Goal: Information Seeking & Learning: Check status

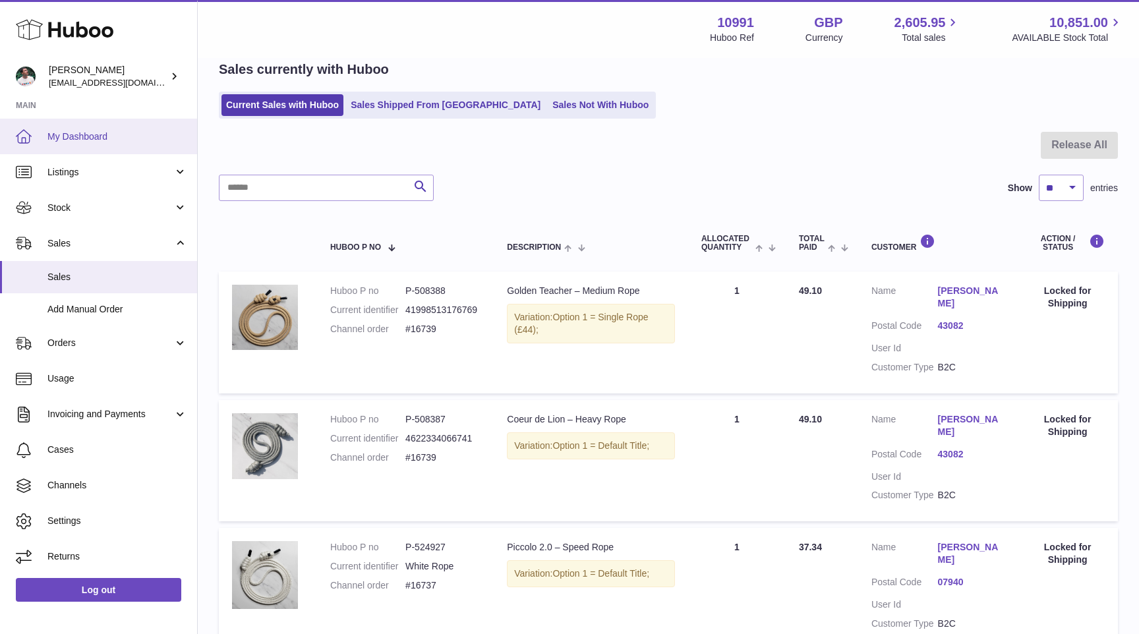
click at [113, 149] on link "My Dashboard" at bounding box center [98, 137] width 197 height 36
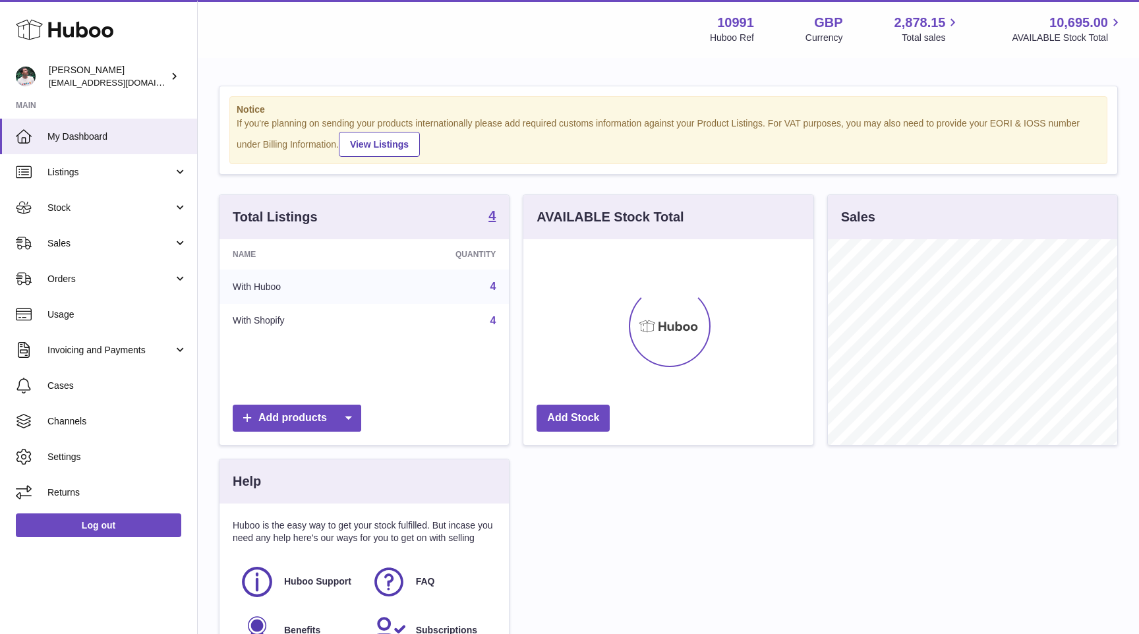
scroll to position [206, 289]
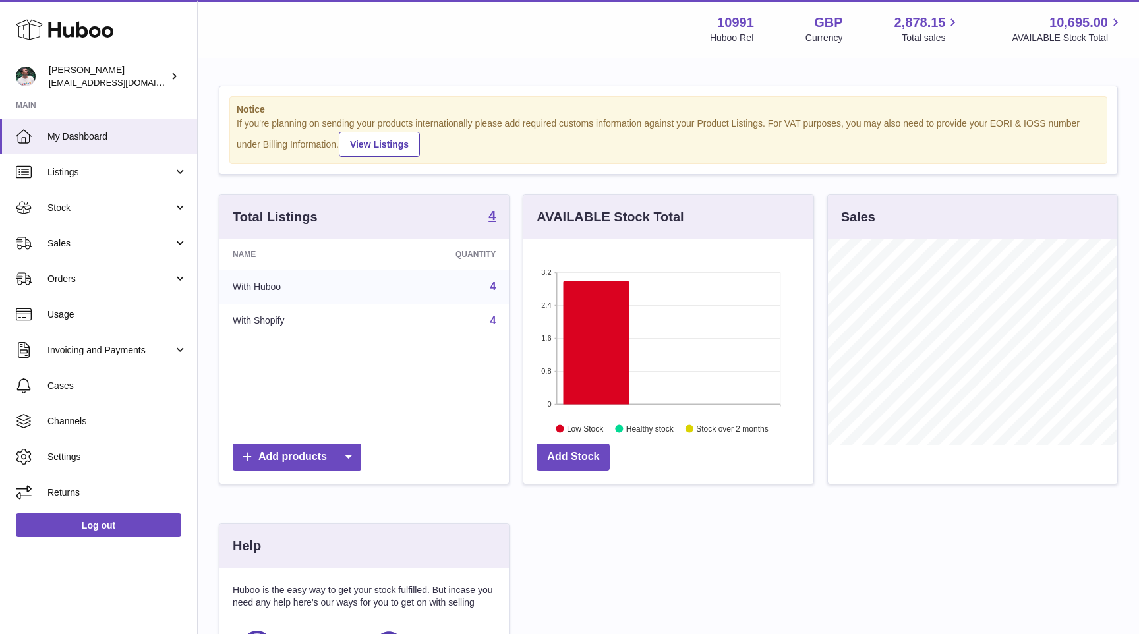
click at [116, 244] on span "Sales" at bounding box center [110, 243] width 126 height 13
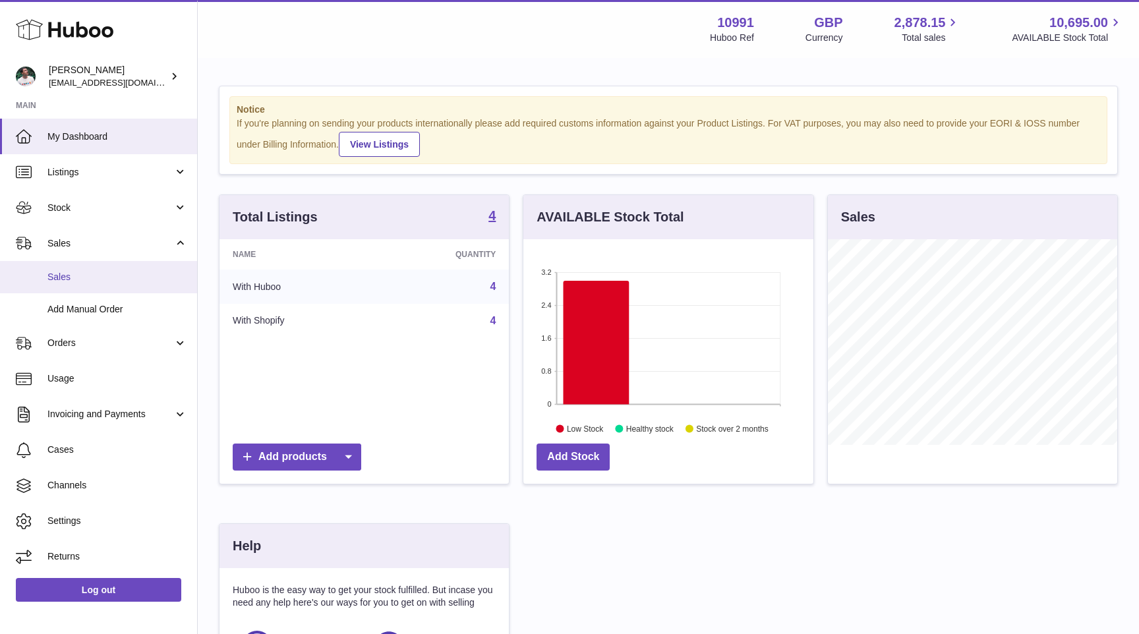
click at [100, 289] on link "Sales" at bounding box center [98, 277] width 197 height 32
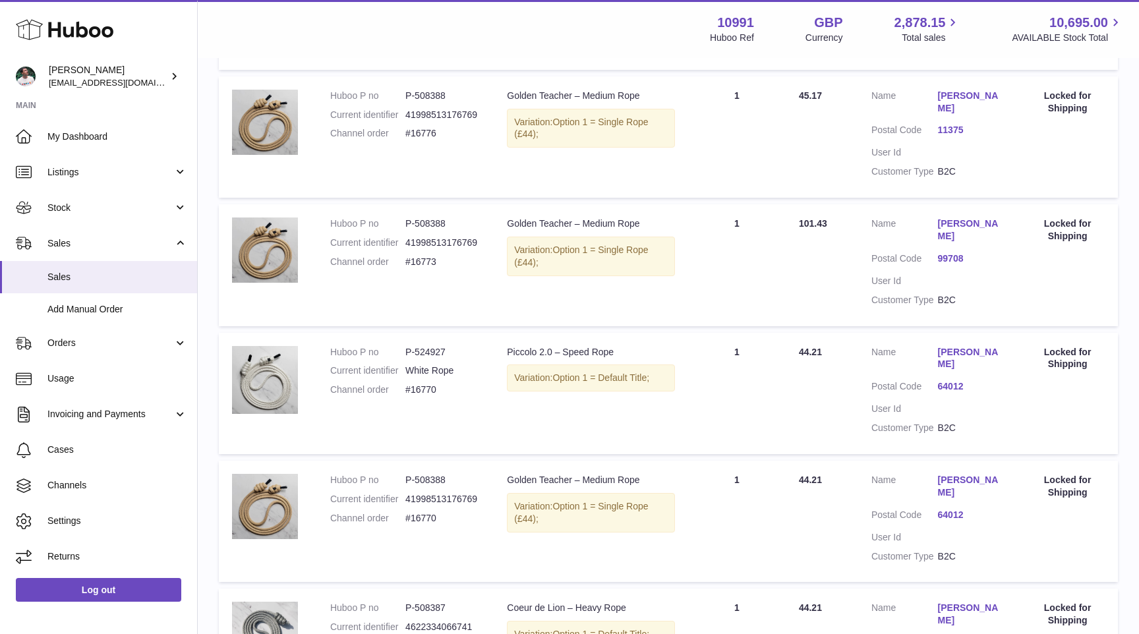
scroll to position [1042, 0]
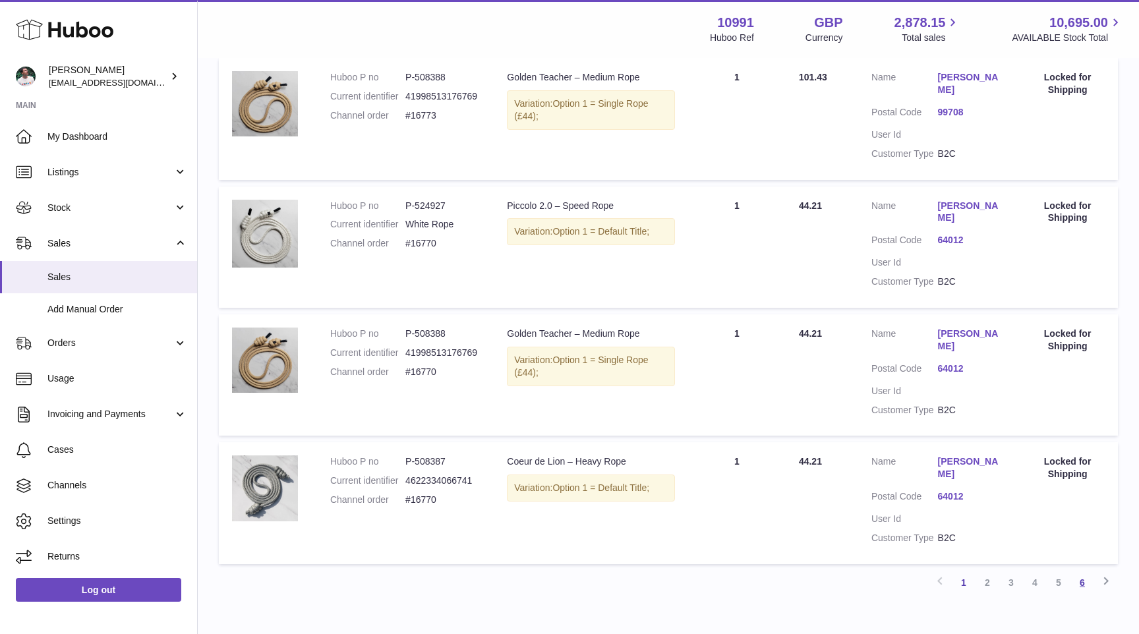
click at [1083, 571] on link "6" at bounding box center [1082, 583] width 24 height 24
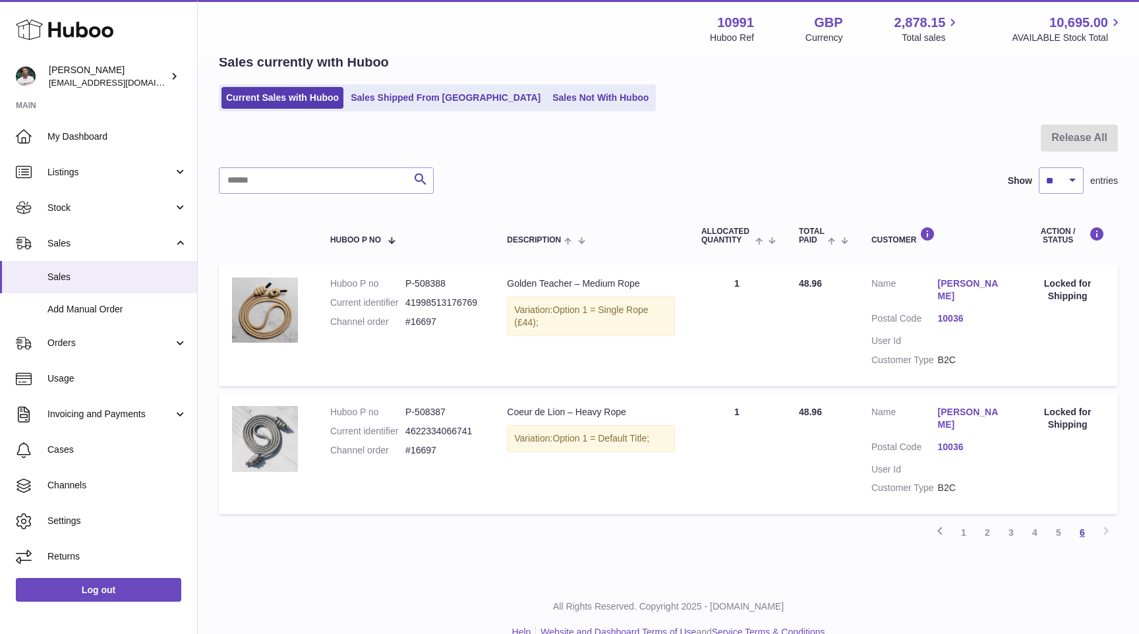
scroll to position [59, 0]
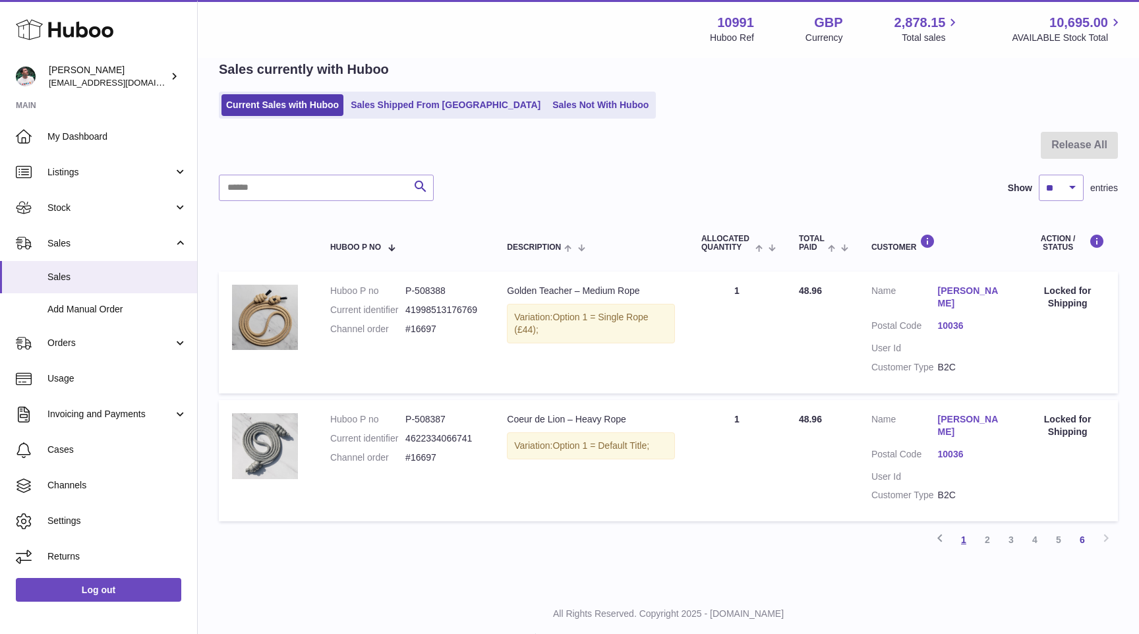
click at [966, 528] on link "1" at bounding box center [964, 540] width 24 height 24
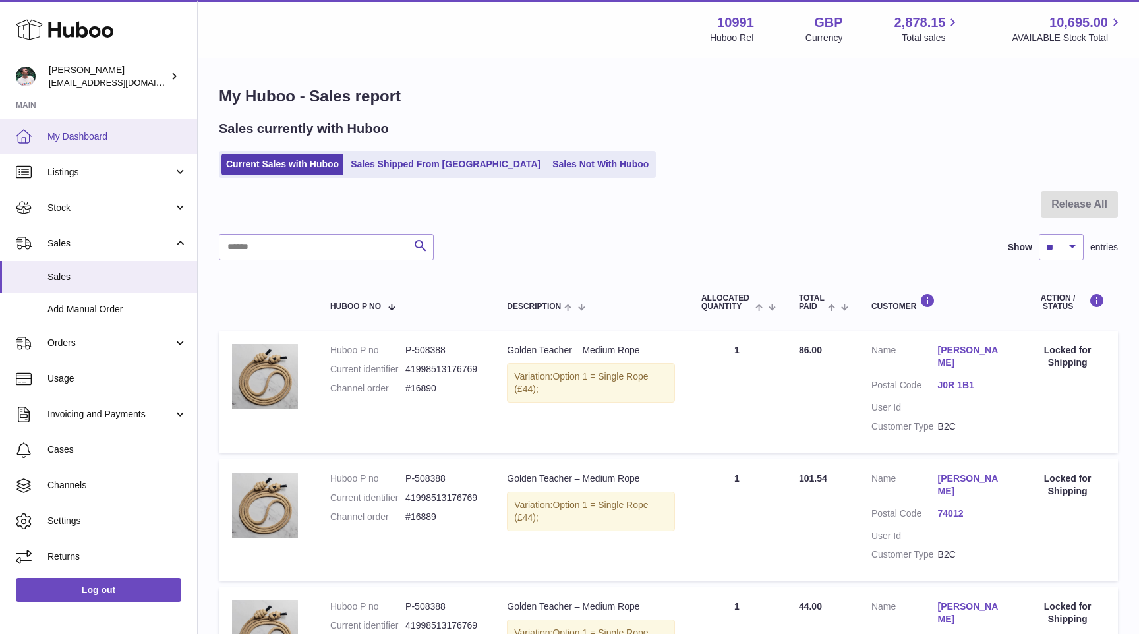
click at [78, 128] on link "My Dashboard" at bounding box center [98, 137] width 197 height 36
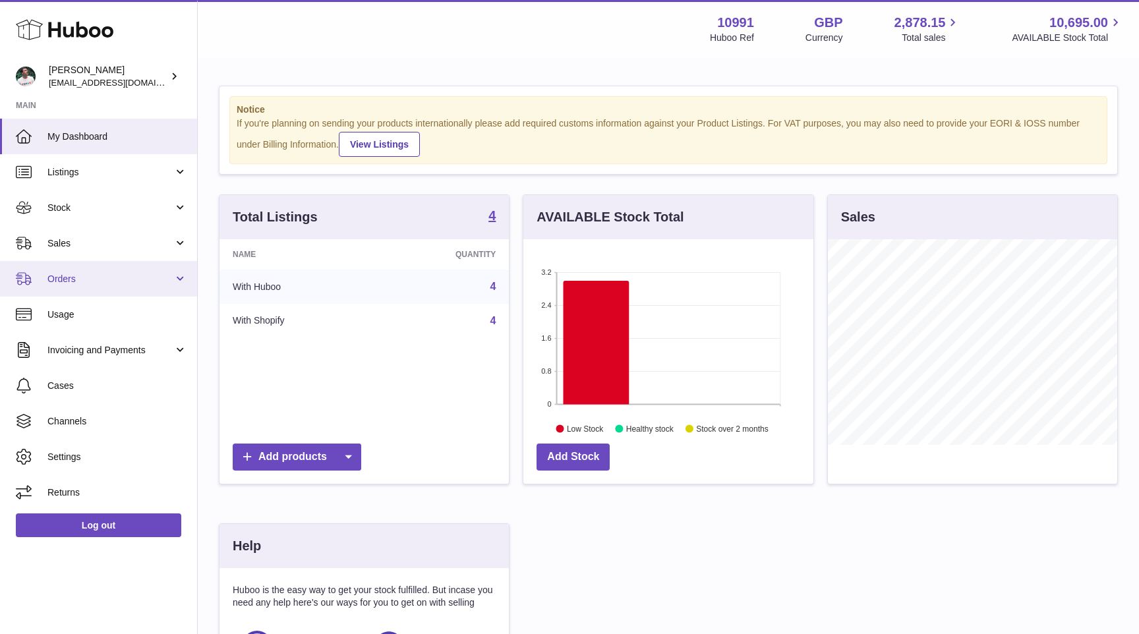
scroll to position [206, 289]
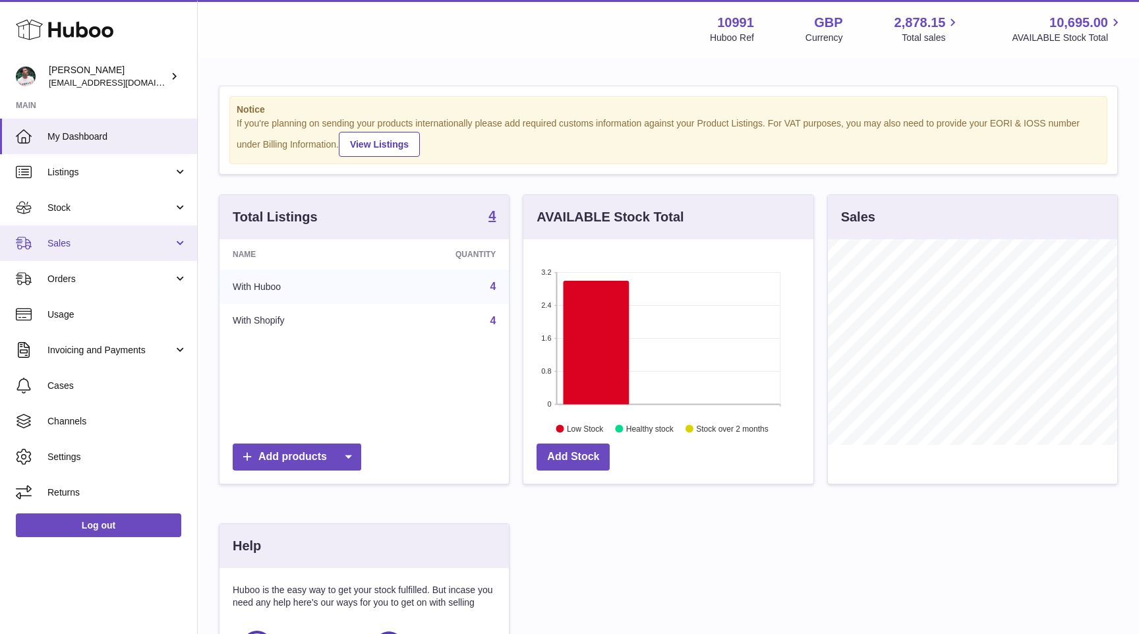
click at [121, 257] on link "Sales" at bounding box center [98, 243] width 197 height 36
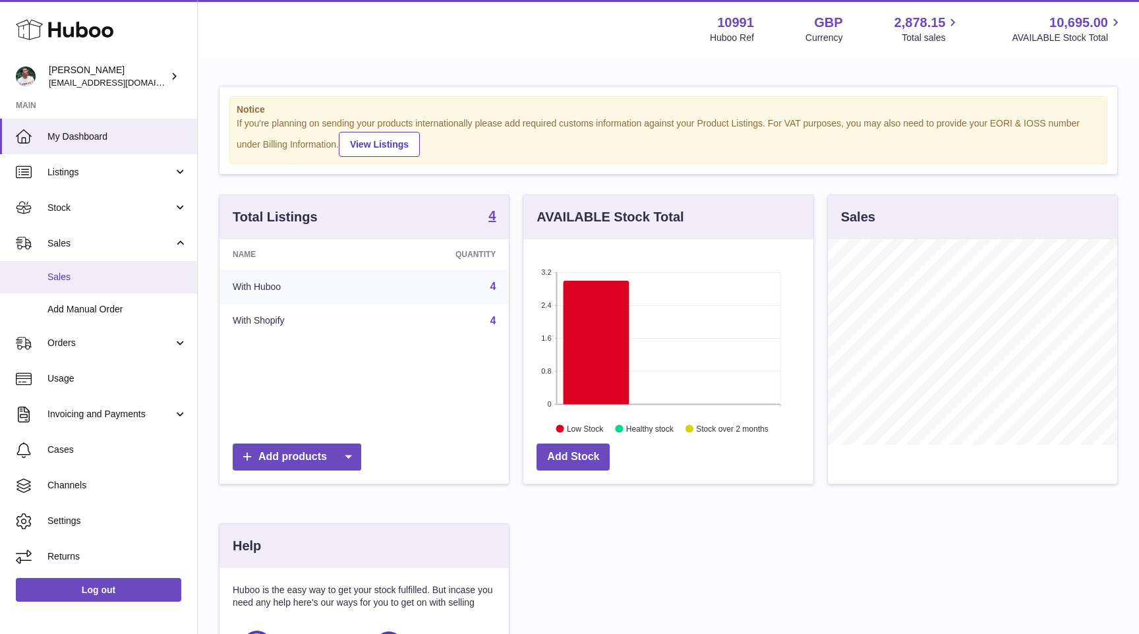
click at [105, 285] on link "Sales" at bounding box center [98, 277] width 197 height 32
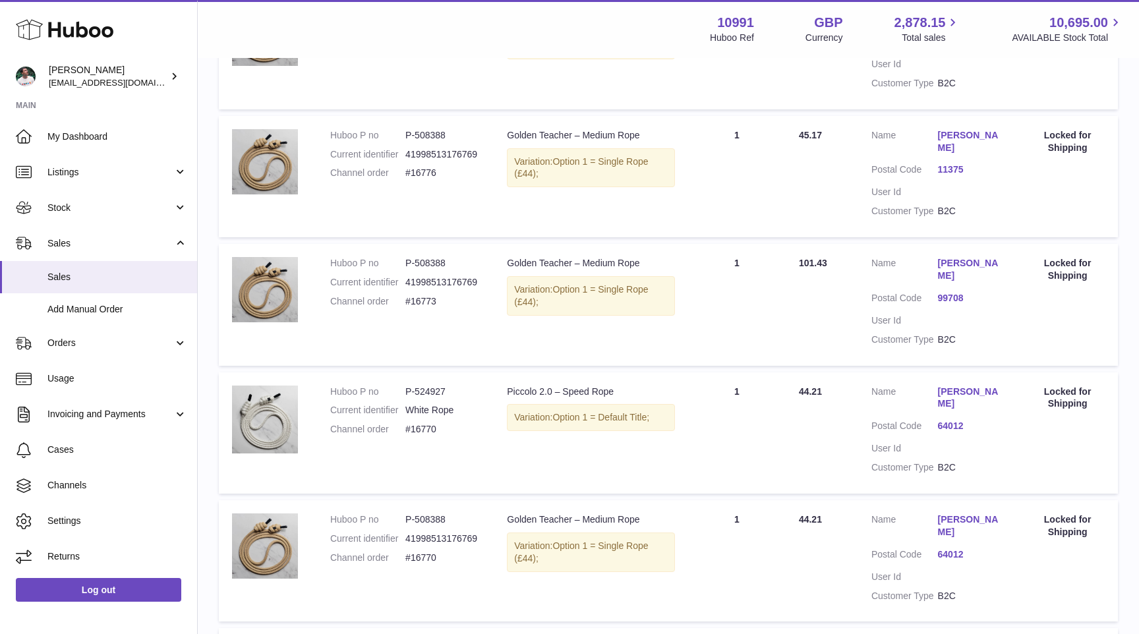
scroll to position [1042, 0]
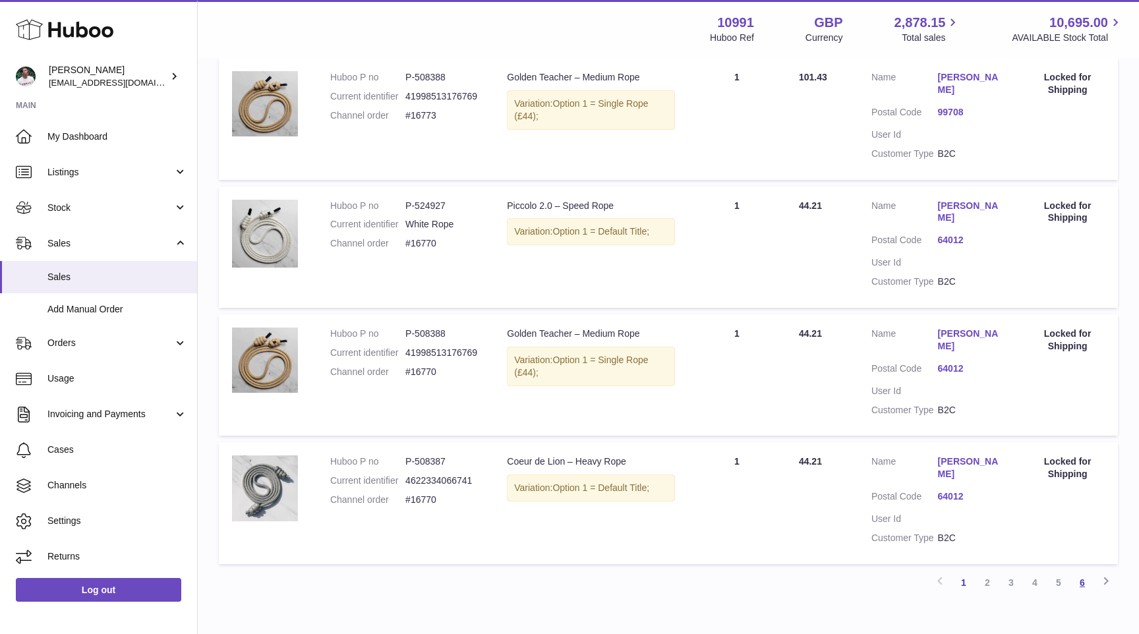
click at [1082, 571] on link "6" at bounding box center [1082, 583] width 24 height 24
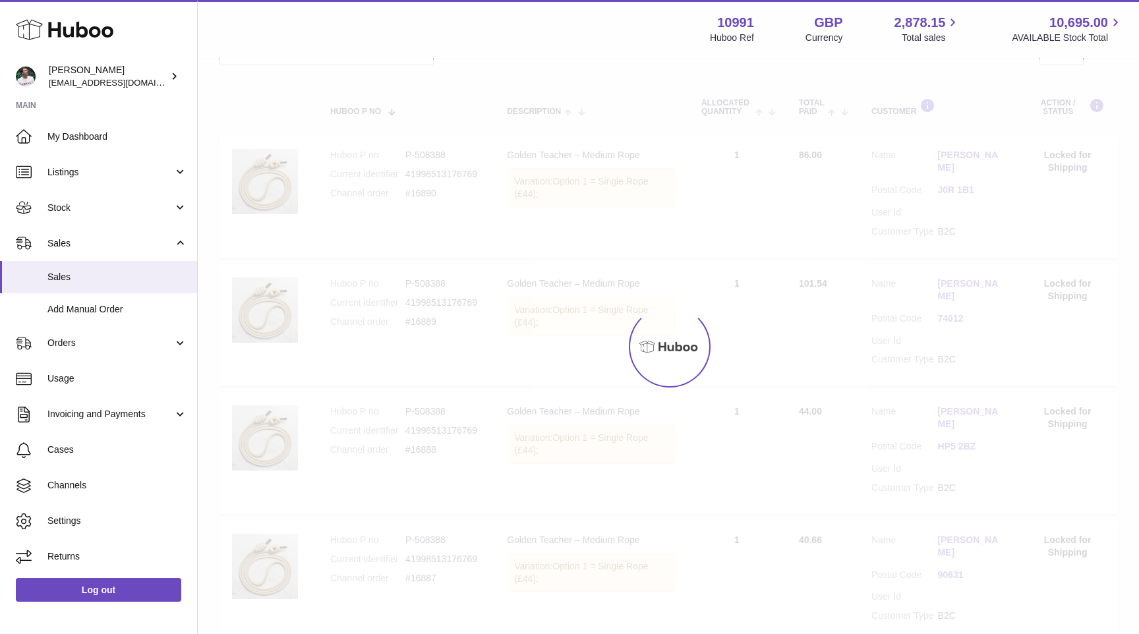
scroll to position [59, 0]
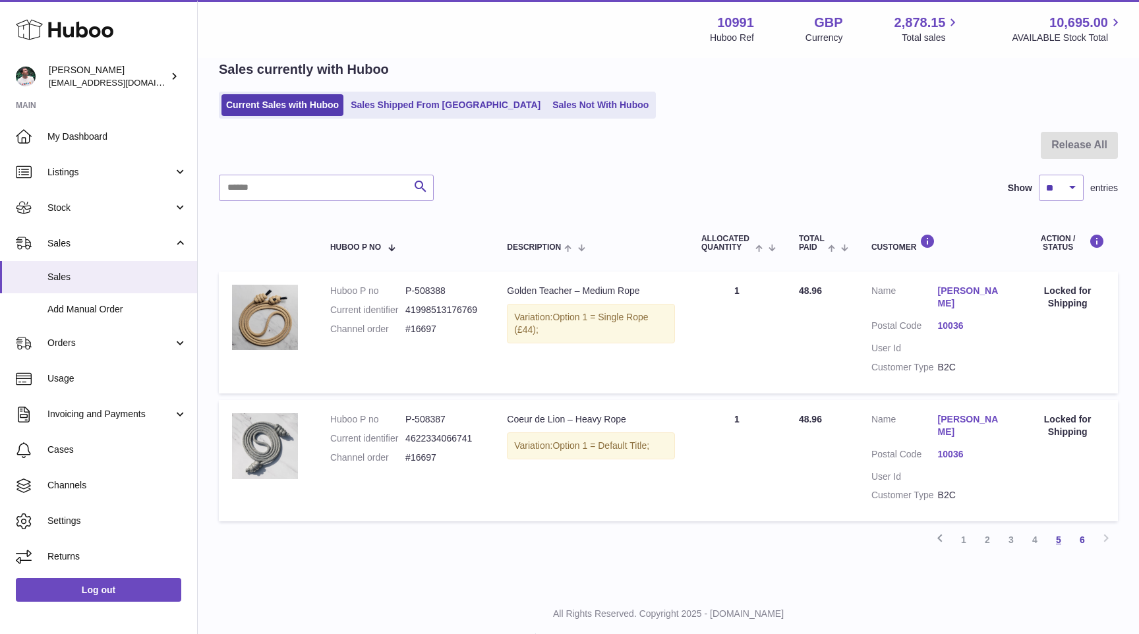
click at [1048, 528] on link "5" at bounding box center [1059, 540] width 24 height 24
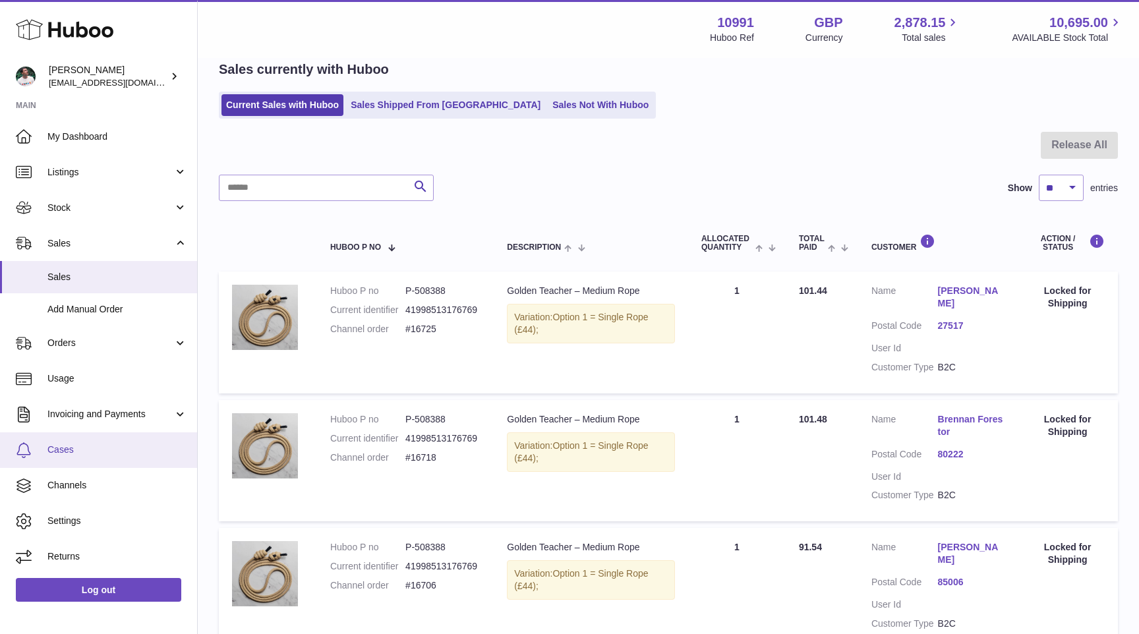
click at [123, 455] on span "Cases" at bounding box center [117, 450] width 140 height 13
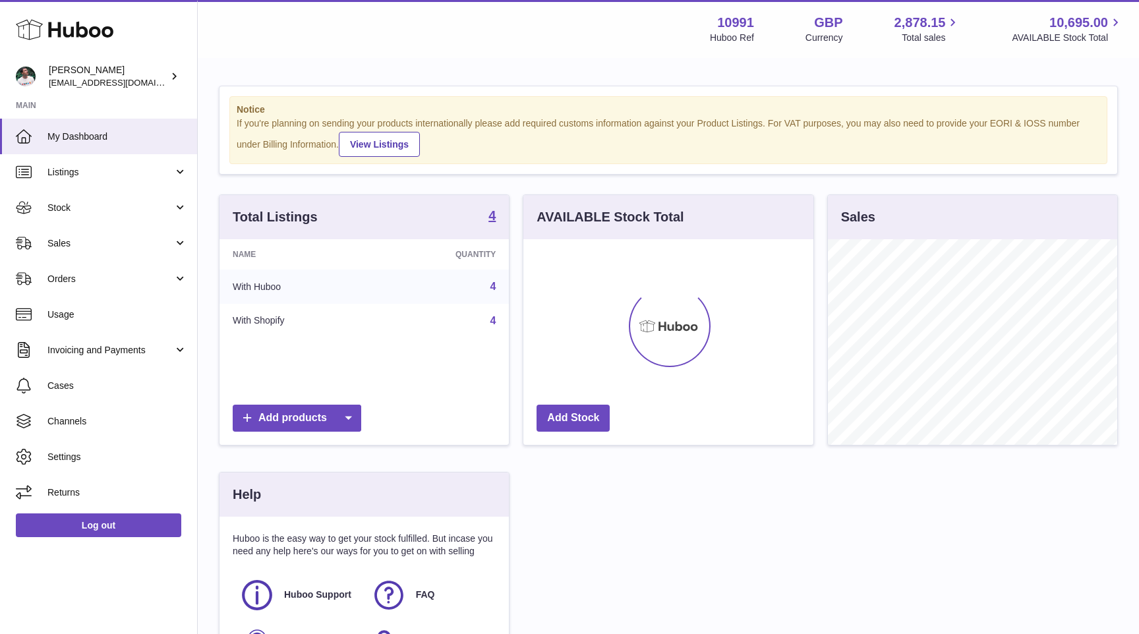
scroll to position [206, 289]
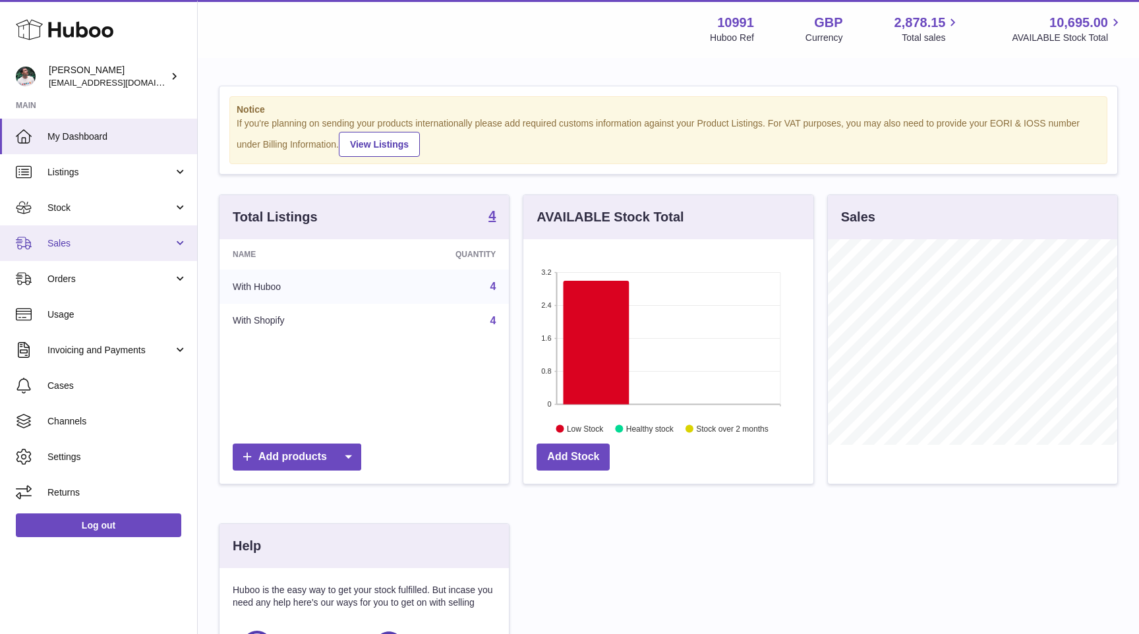
click at [147, 236] on link "Sales" at bounding box center [98, 243] width 197 height 36
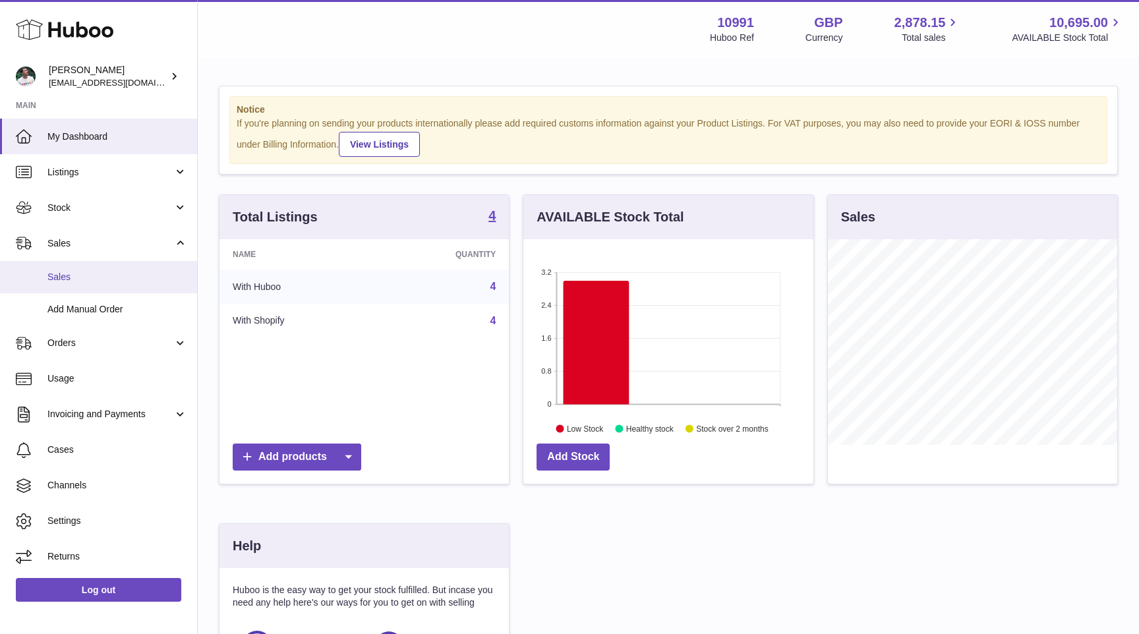
click at [129, 277] on span "Sales" at bounding box center [117, 277] width 140 height 13
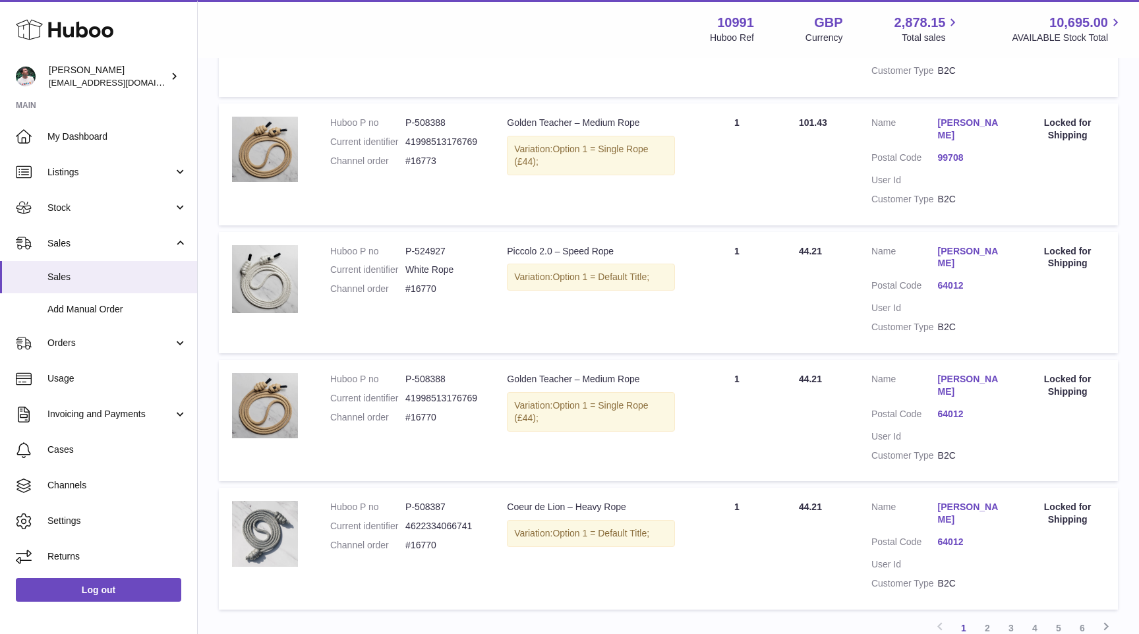
scroll to position [1042, 0]
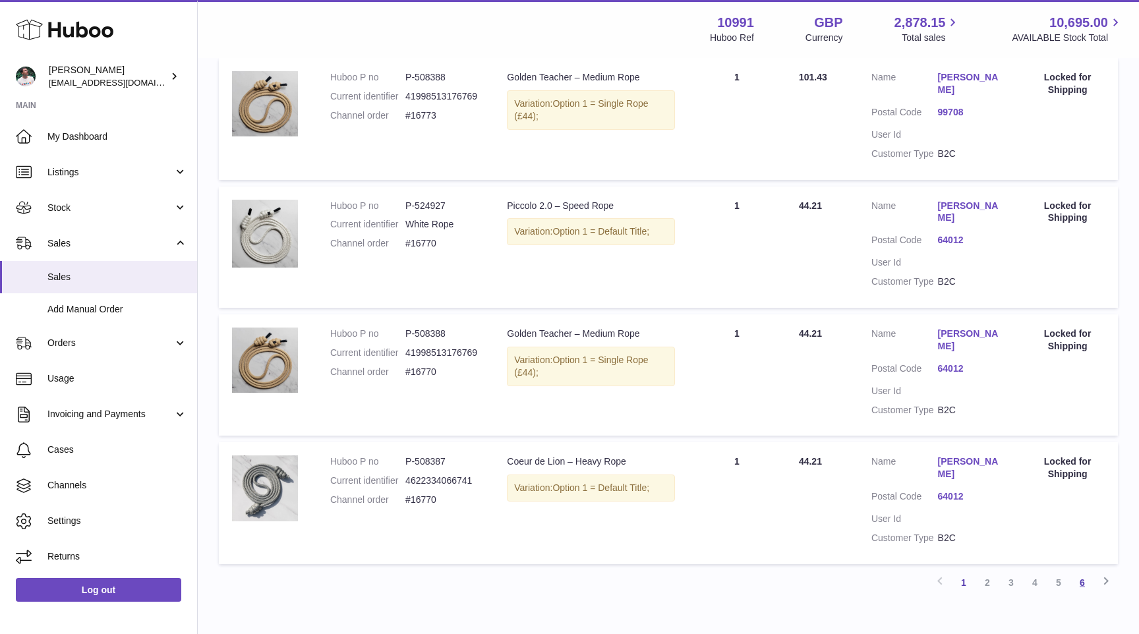
click at [1085, 571] on link "6" at bounding box center [1082, 583] width 24 height 24
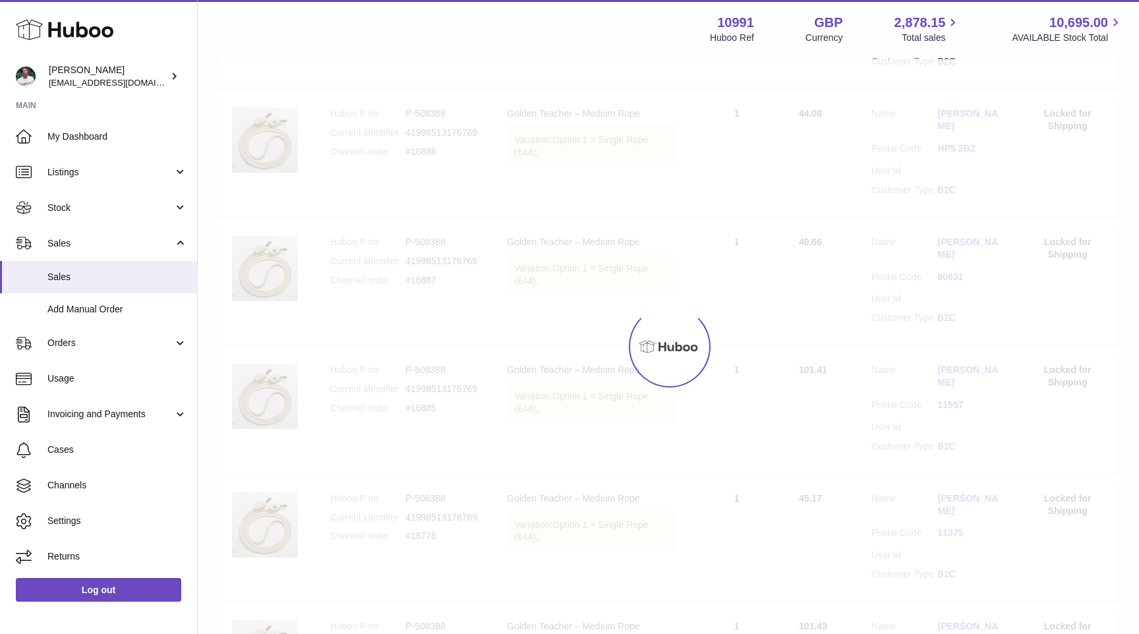
scroll to position [59, 0]
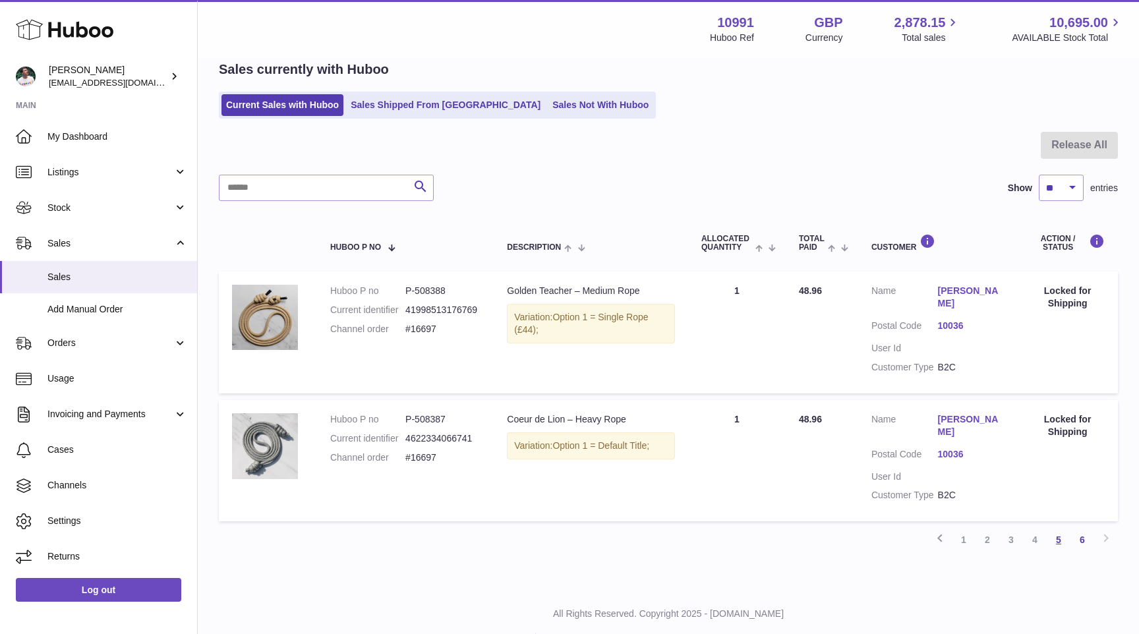
click at [1057, 528] on link "5" at bounding box center [1059, 540] width 24 height 24
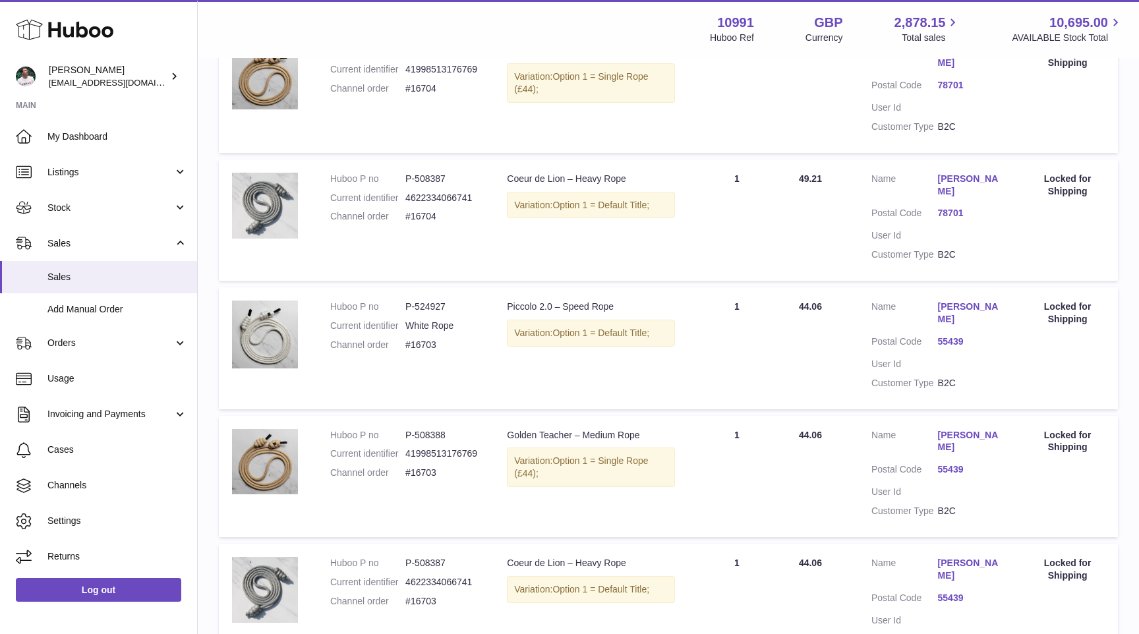
scroll to position [1042, 0]
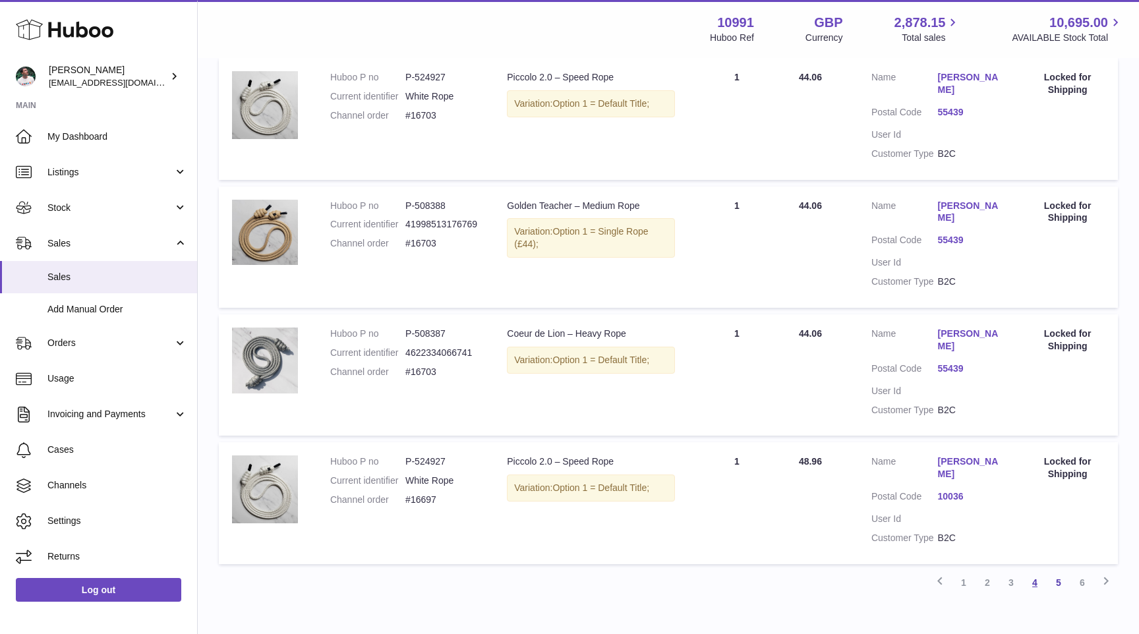
click at [1034, 571] on link "4" at bounding box center [1035, 583] width 24 height 24
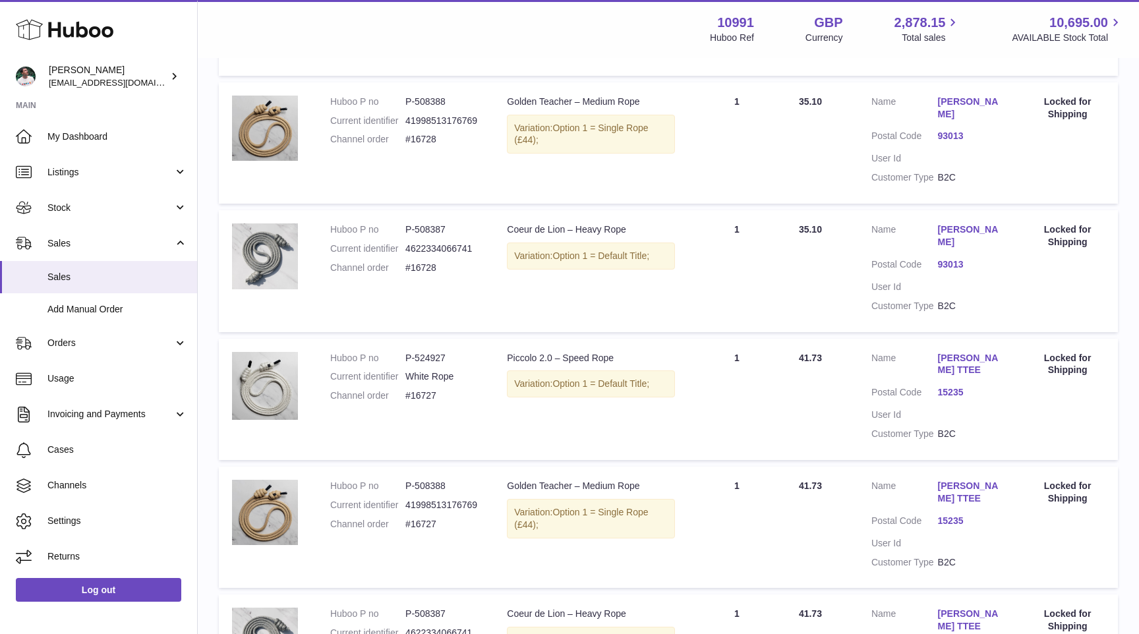
scroll to position [1030, 0]
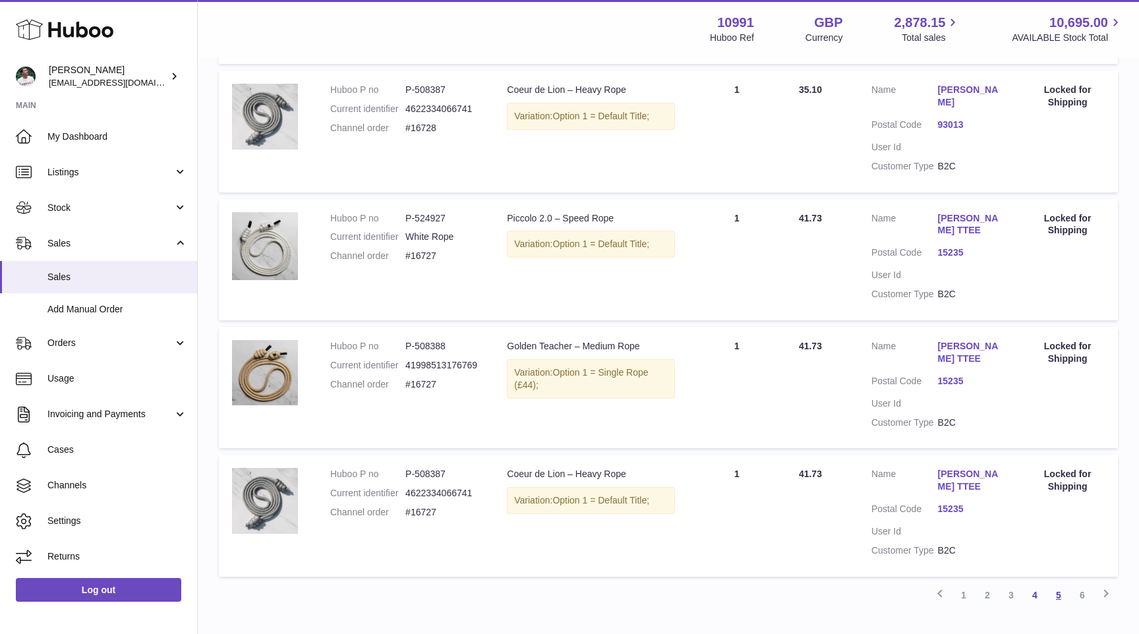
click at [1051, 583] on link "5" at bounding box center [1059, 595] width 24 height 24
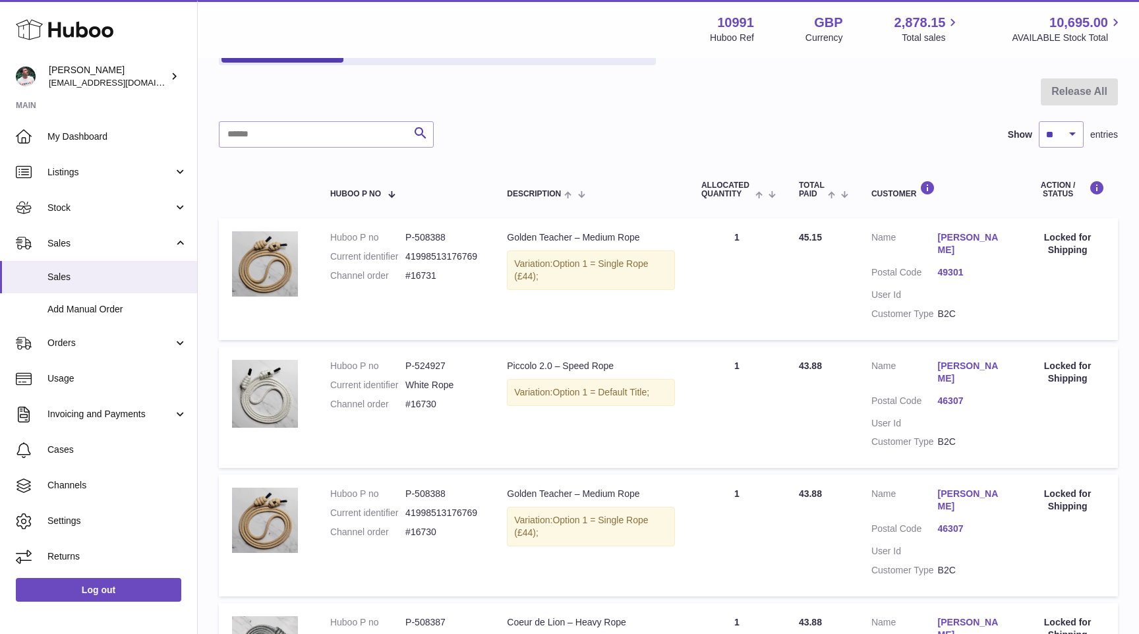
scroll to position [59, 0]
